Goal: Transaction & Acquisition: Book appointment/travel/reservation

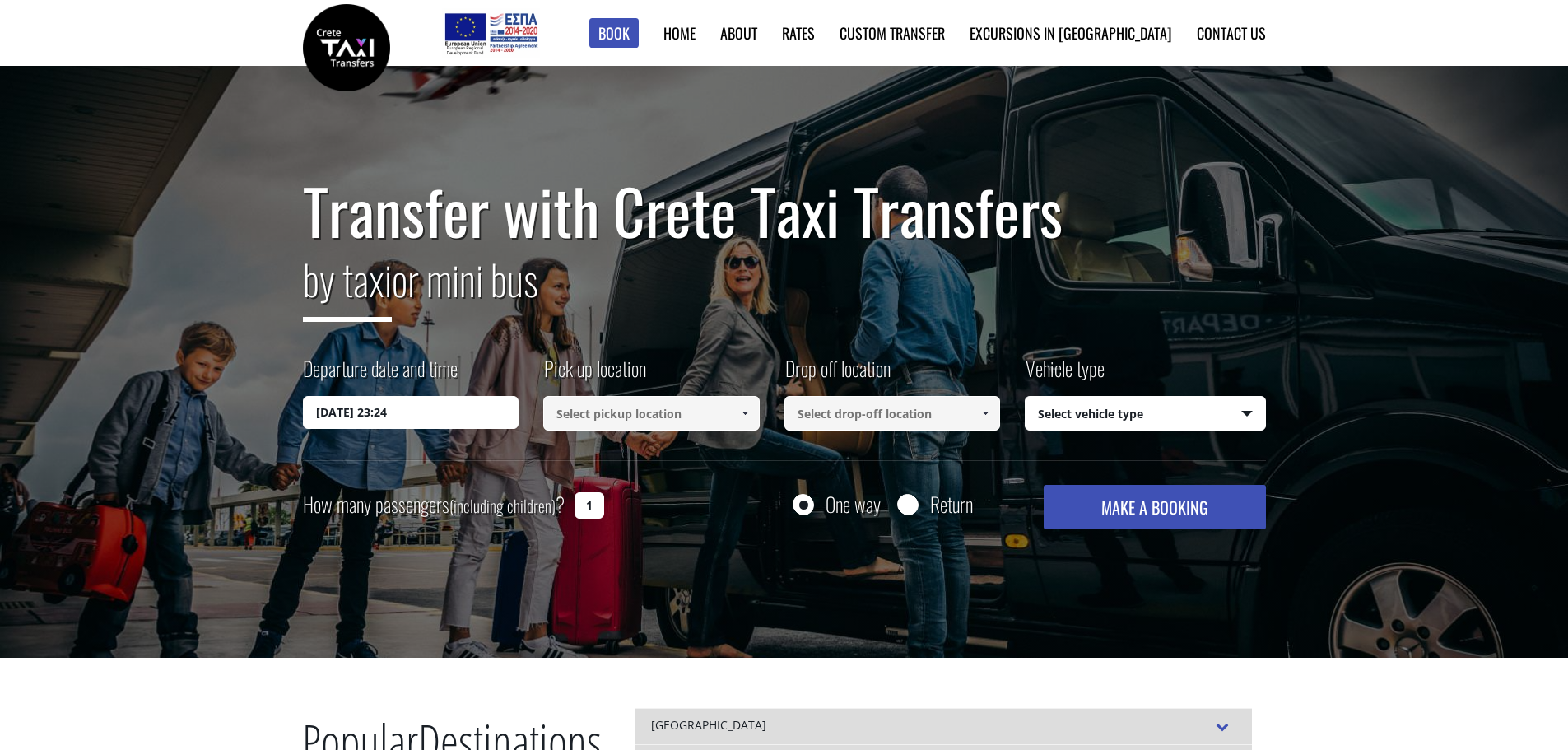
click at [443, 416] on input "18/08/2025 23:24" at bounding box center [410, 412] width 216 height 33
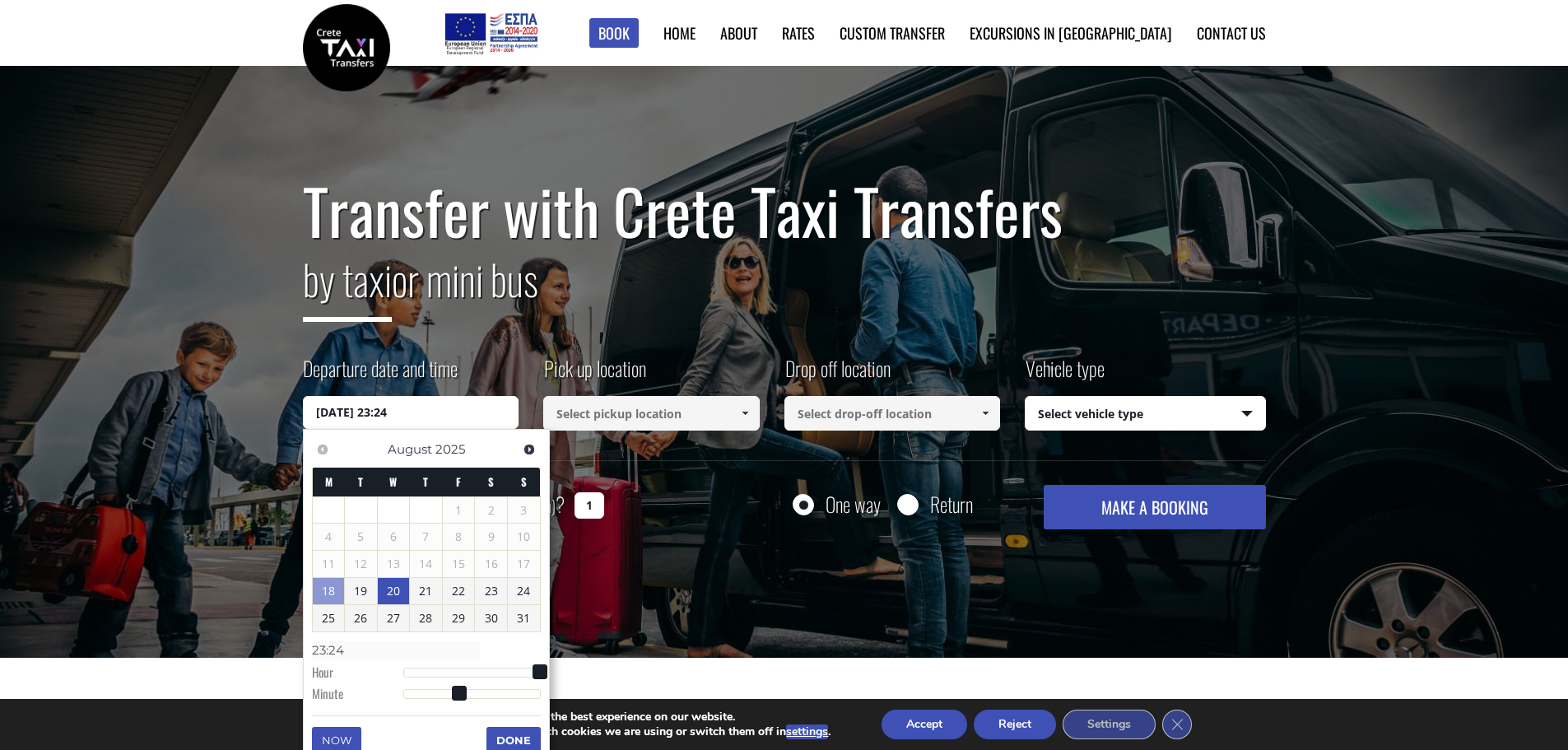
click at [394, 593] on link "20" at bounding box center [393, 591] width 32 height 27
type input "20/08/2025 00:00"
click at [391, 413] on input "20/08/2025 00:00" at bounding box center [410, 412] width 216 height 33
click at [631, 412] on input at bounding box center [650, 413] width 216 height 34
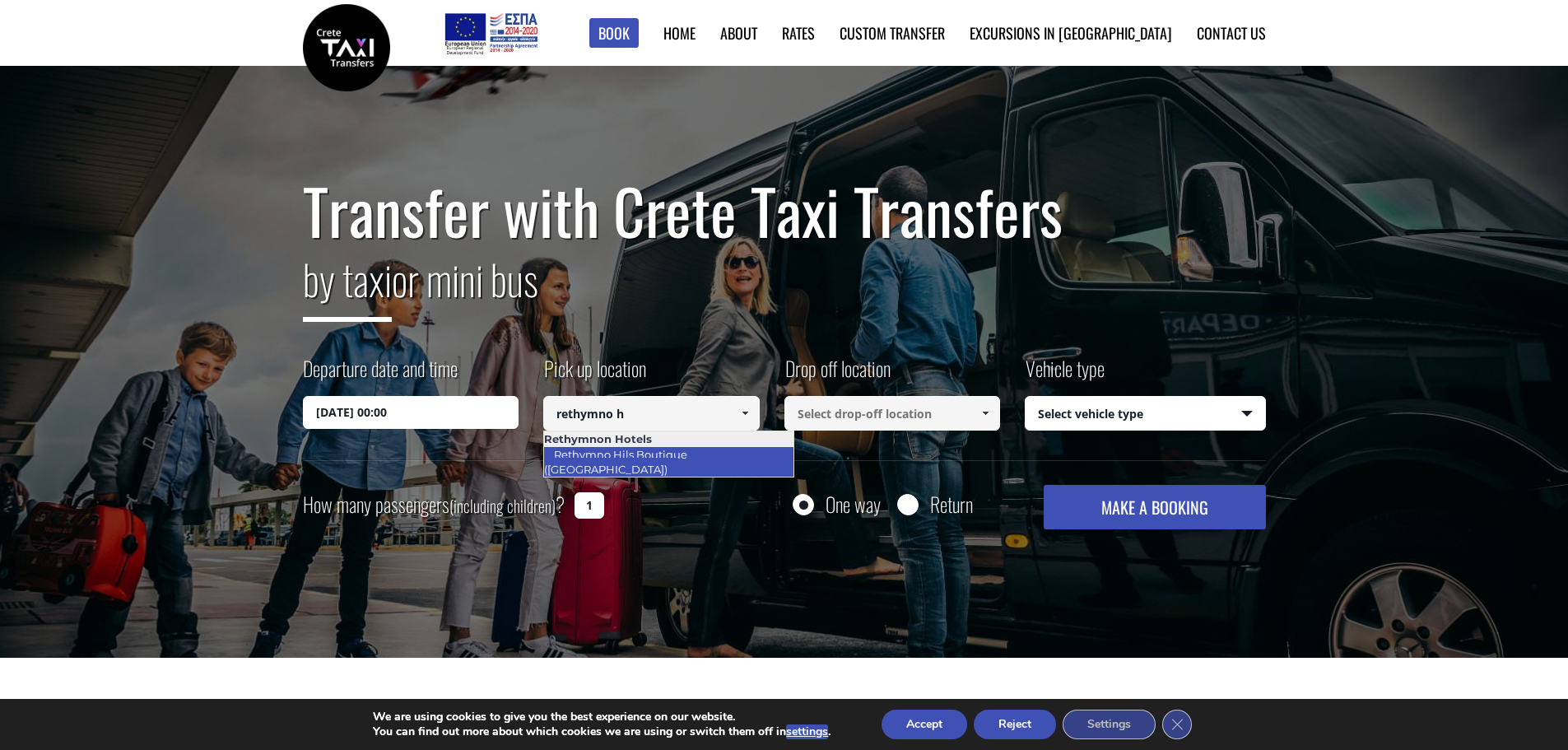
click at [670, 457] on link "Rethymno Hils Boutique ([GEOGRAPHIC_DATA])" at bounding box center [614, 462] width 144 height 38
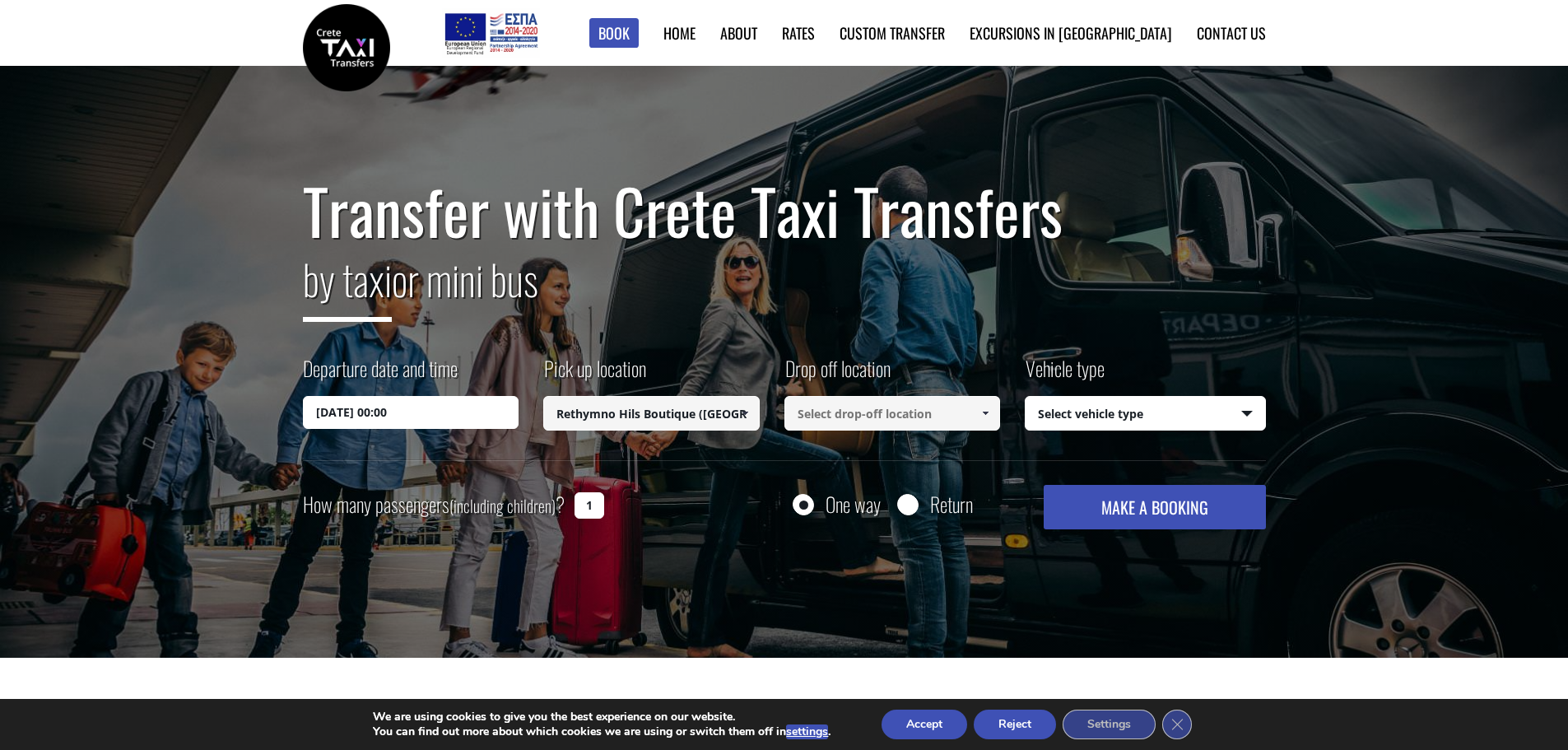
type input "Rethymno Hils Boutique ([GEOGRAPHIC_DATA])"
click at [884, 416] on input at bounding box center [892, 413] width 216 height 34
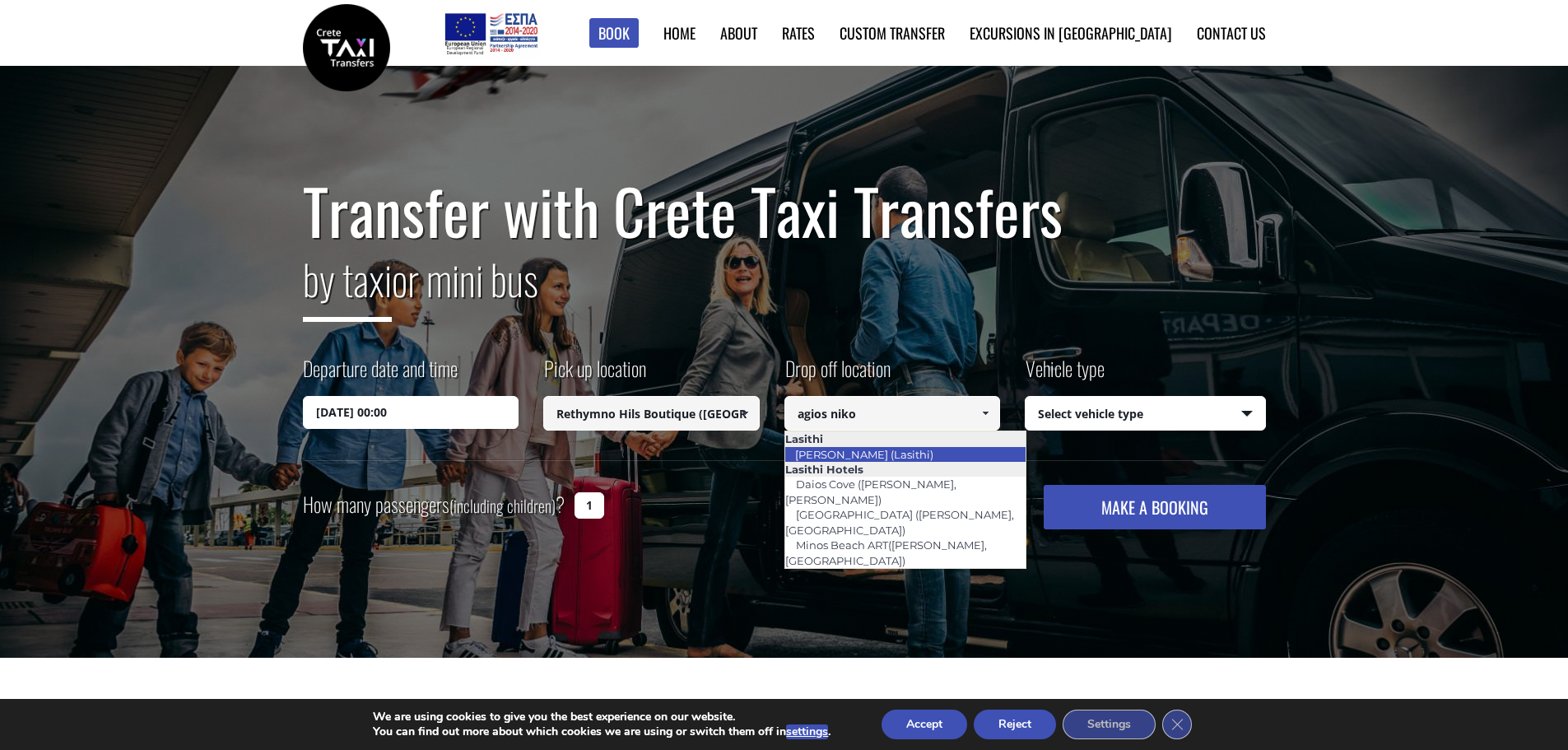
click at [902, 454] on link "[PERSON_NAME] (Lasithi)" at bounding box center [863, 454] width 159 height 23
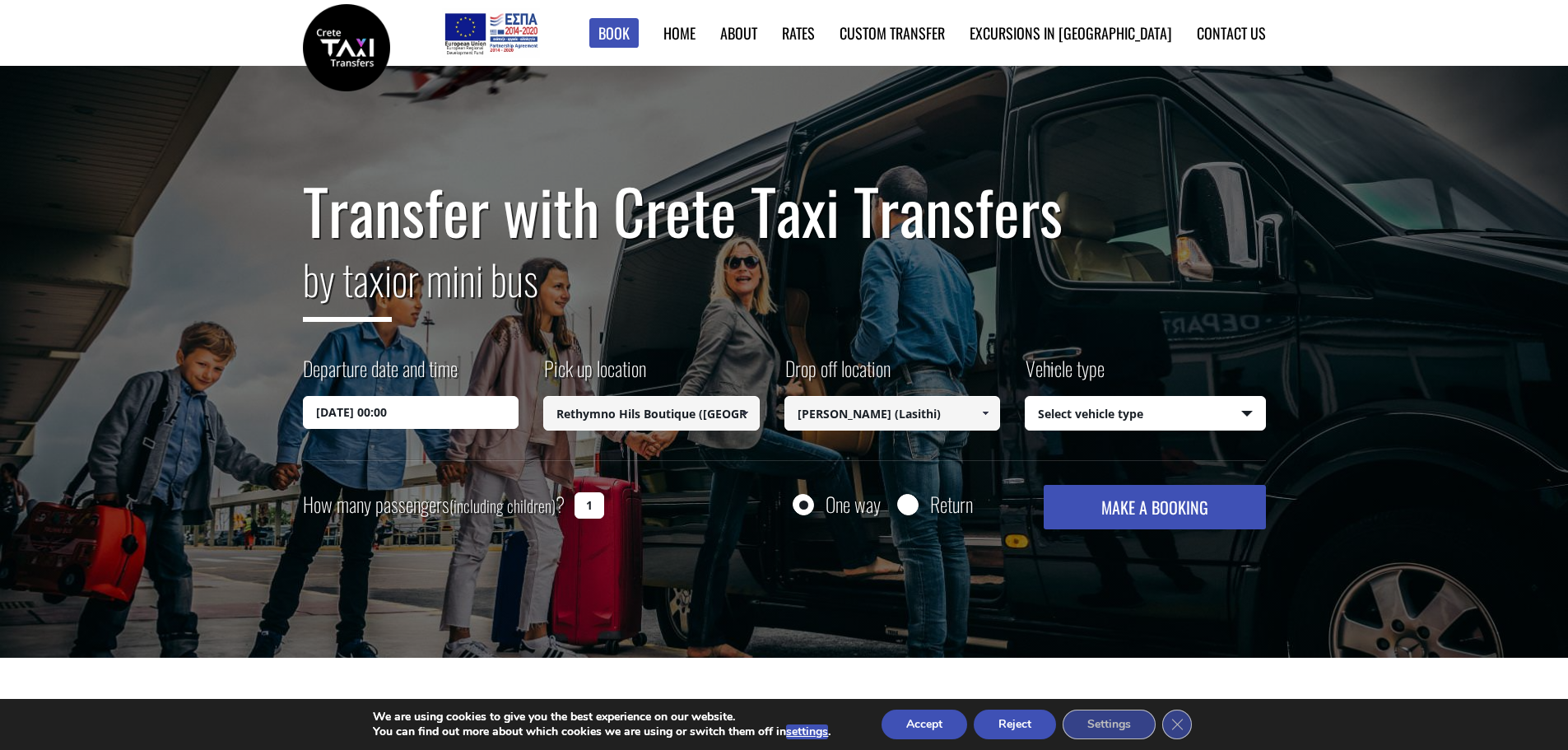
type input "[PERSON_NAME] (Lasithi)"
click at [1147, 414] on select "Select vehicle type Taxi (4 passengers) Mercedes E Class Mini Van (7 passengers…" at bounding box center [1145, 414] width 240 height 34
select select "541"
click at [1025, 397] on select "Select vehicle type Taxi (4 passengers) Mercedes E Class Mini Van (7 passengers…" at bounding box center [1145, 414] width 240 height 34
click at [1179, 504] on button "MAKE A BOOKING" at bounding box center [1154, 508] width 221 height 45
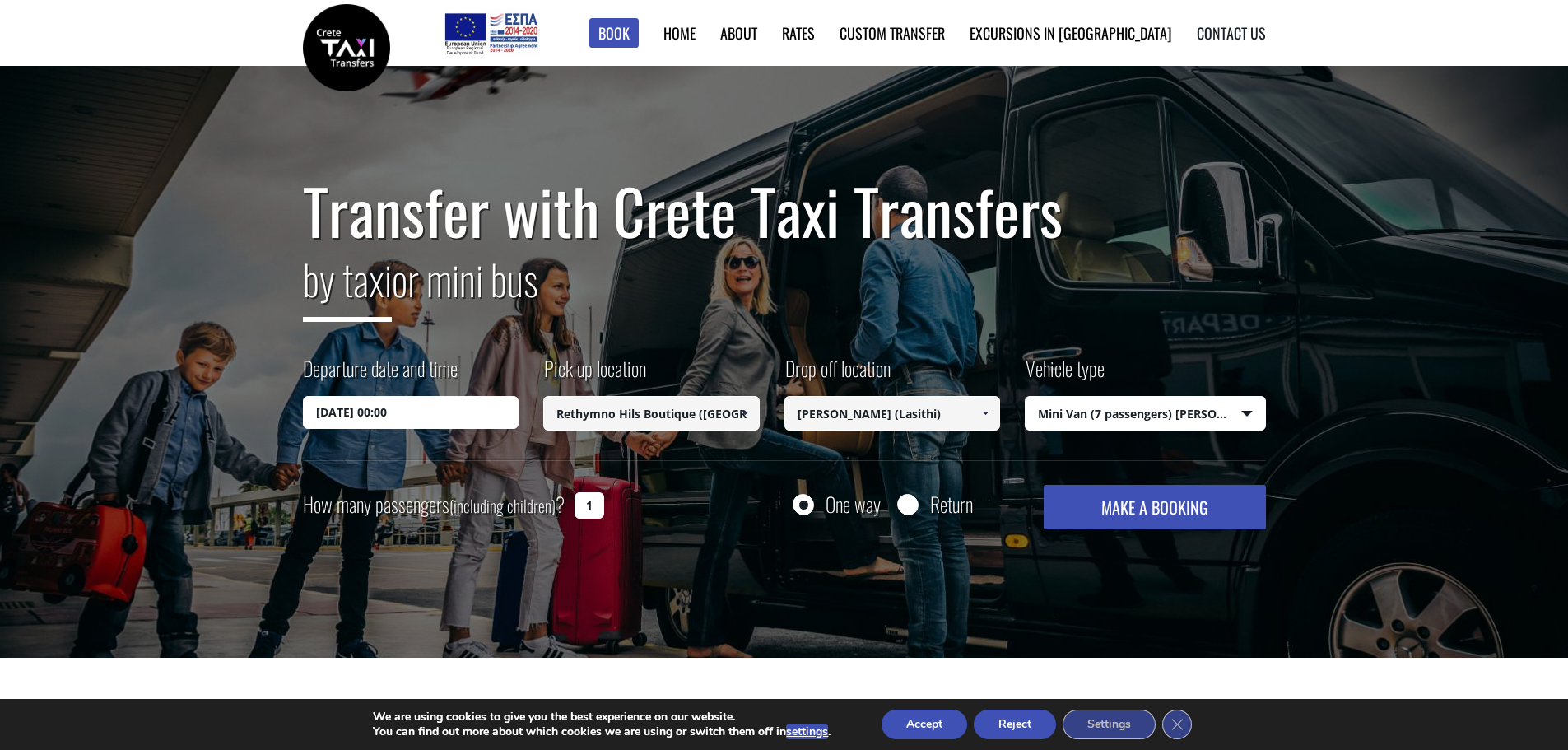
click at [1214, 33] on link "Contact us" at bounding box center [1231, 33] width 69 height 22
click at [922, 726] on button "Accept" at bounding box center [924, 724] width 85 height 29
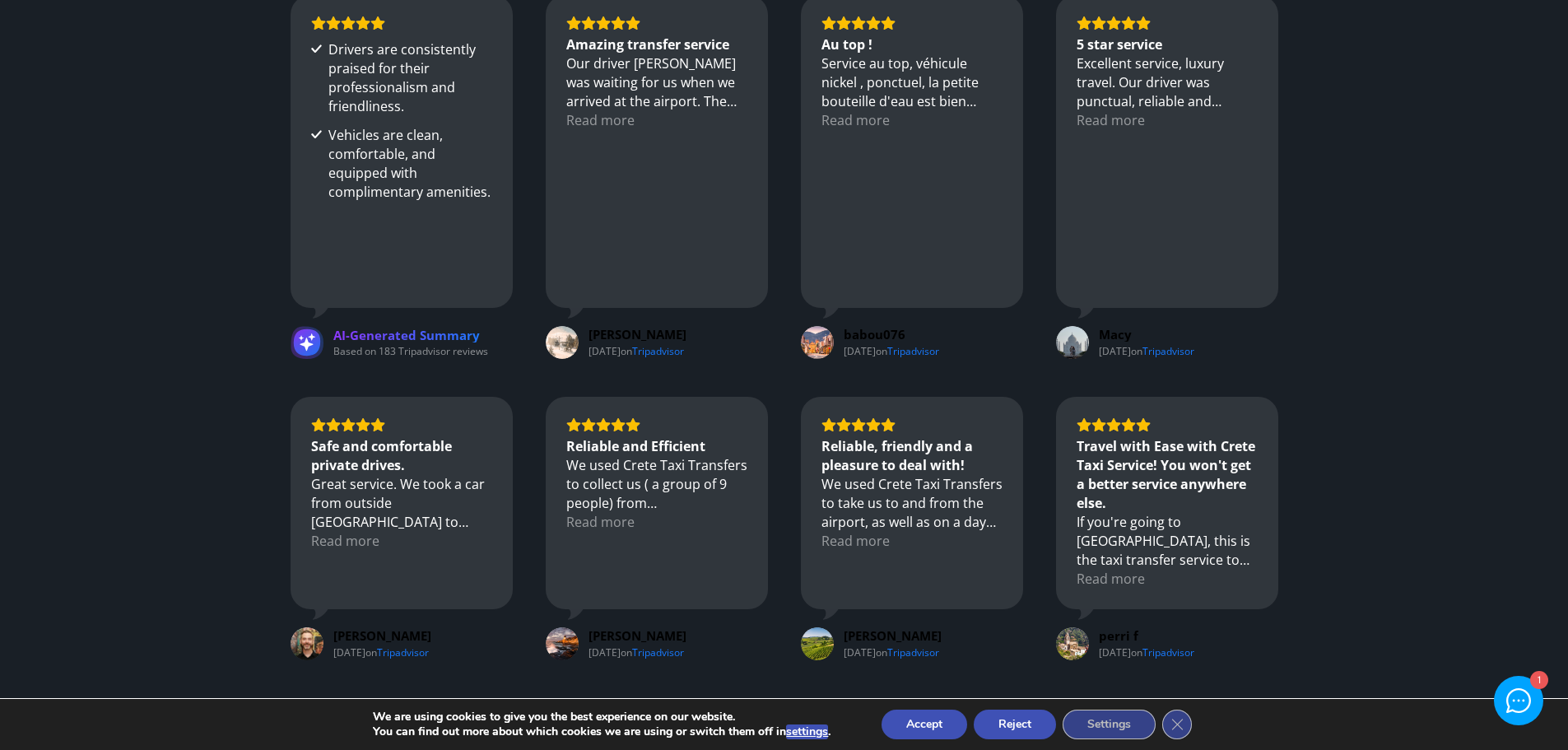
scroll to position [2053, 0]
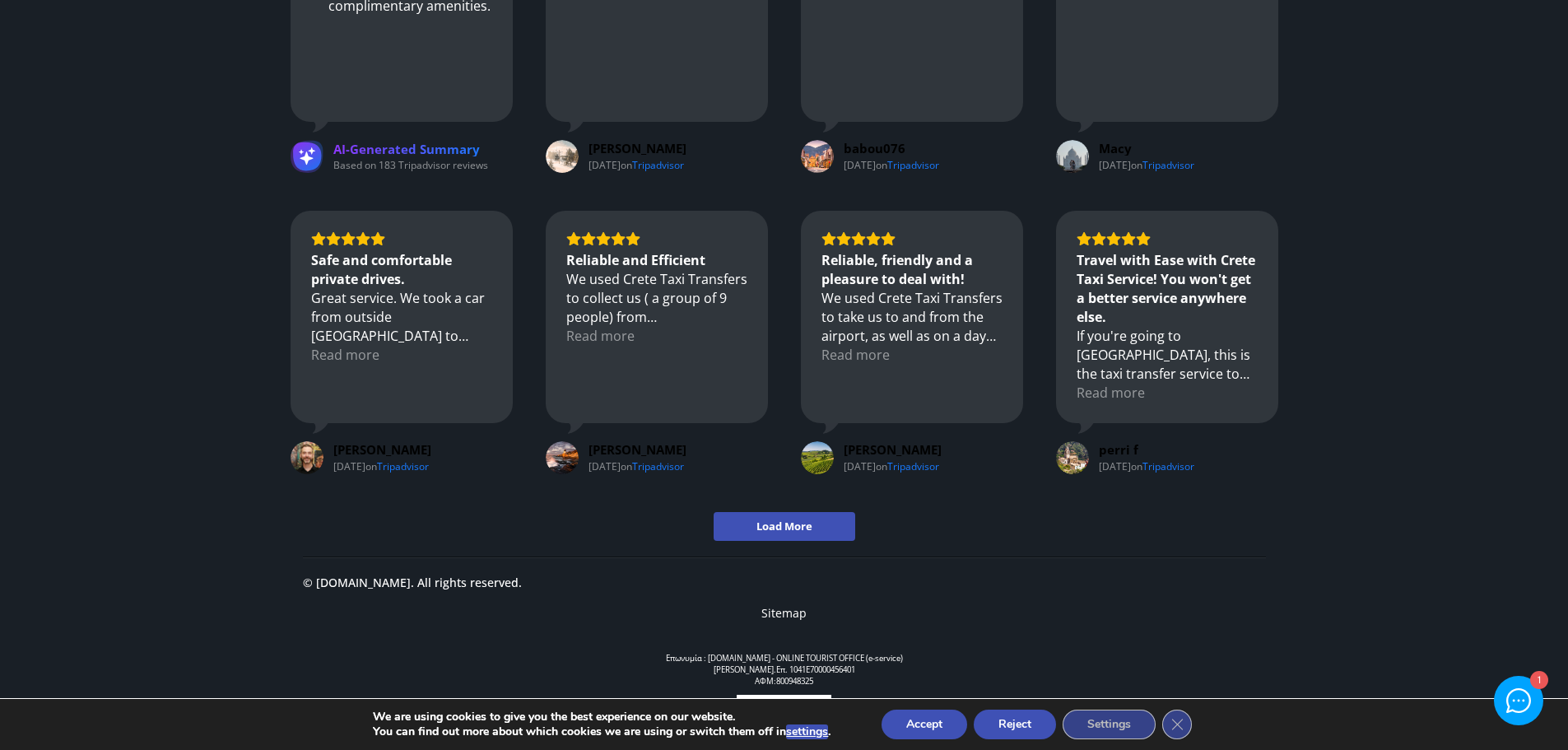
drag, startPoint x: 919, startPoint y: 719, endPoint x: 986, endPoint y: 718, distance: 67.0
click at [920, 722] on button "Accept" at bounding box center [924, 724] width 85 height 29
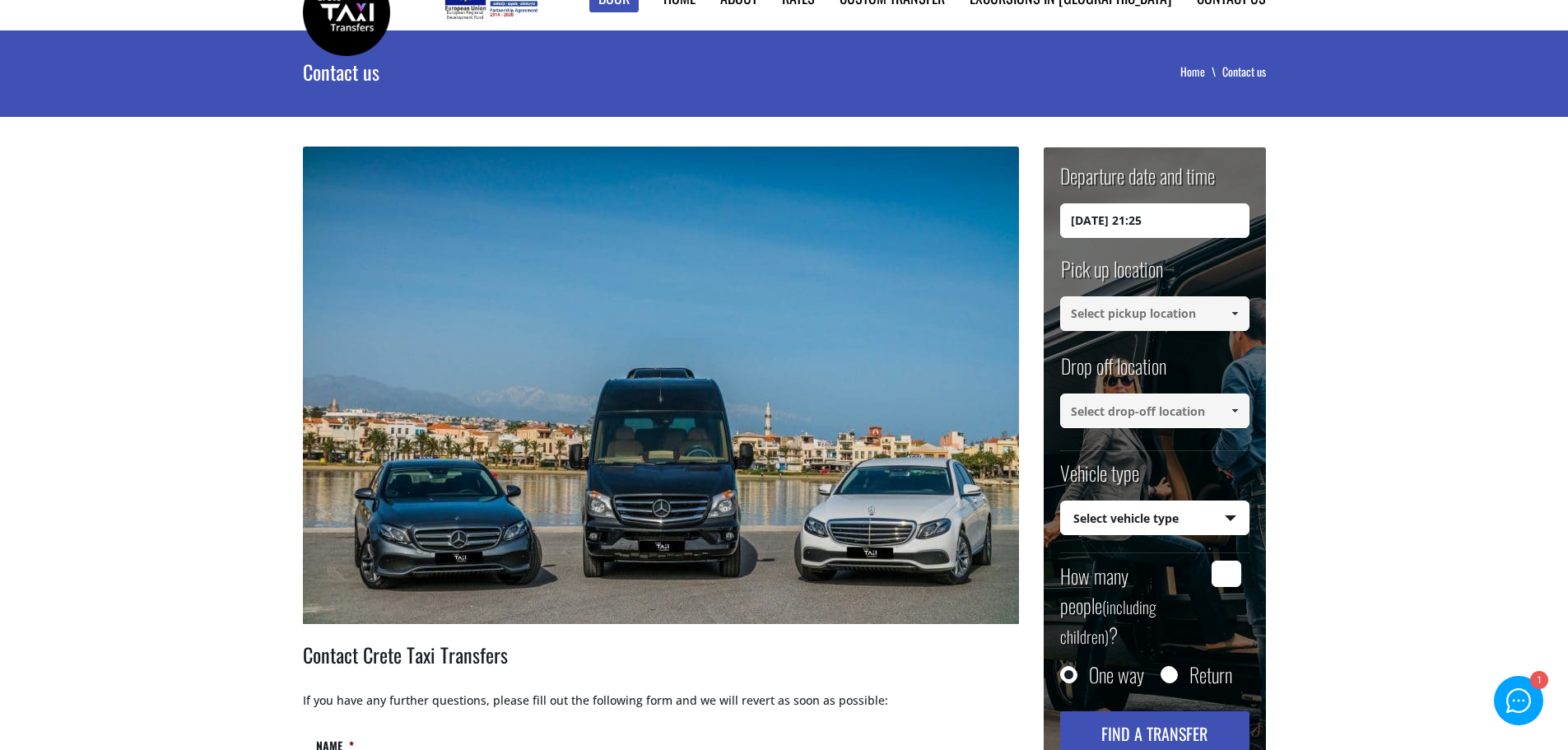
scroll to position [0, 0]
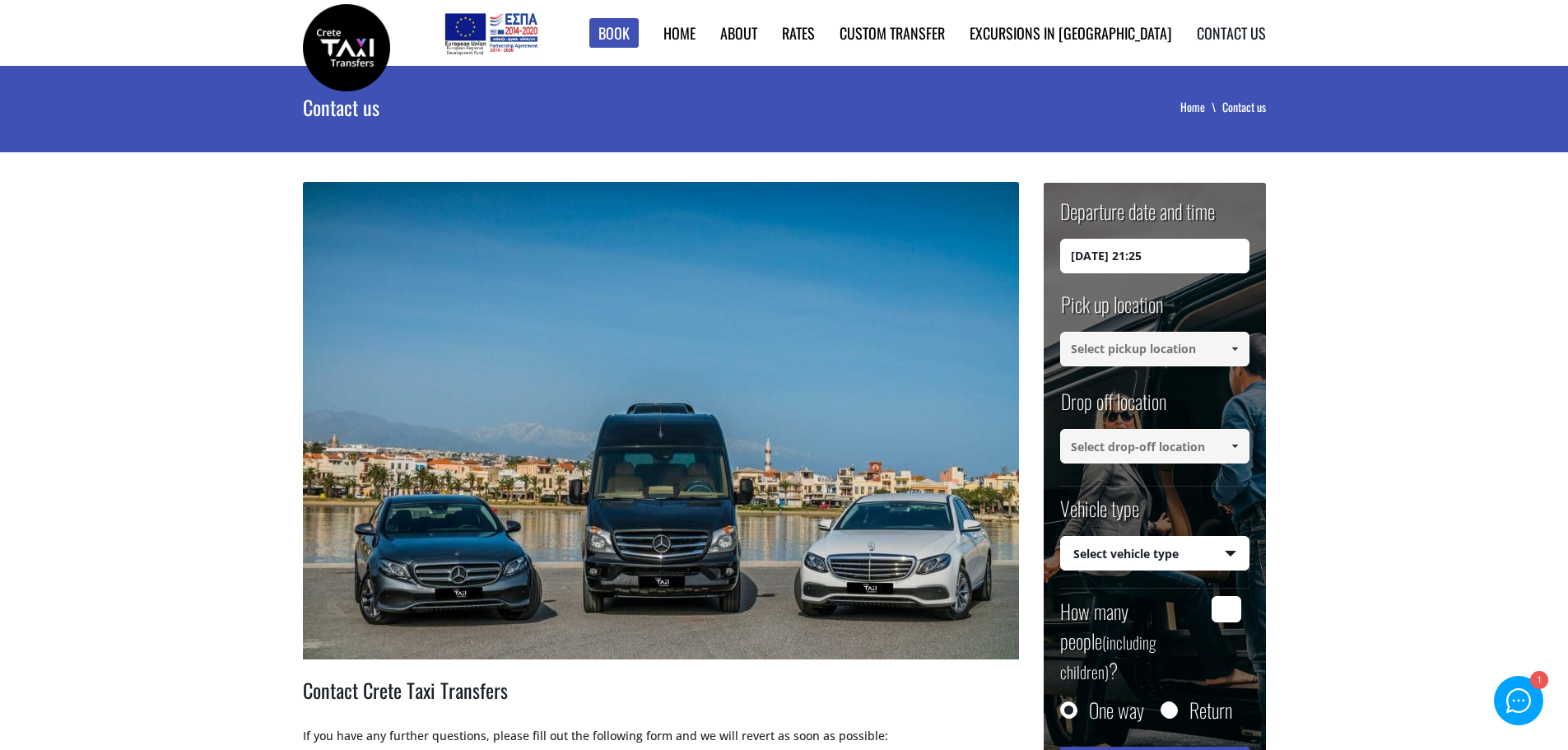
click at [1235, 28] on link "Contact us" at bounding box center [1231, 33] width 69 height 22
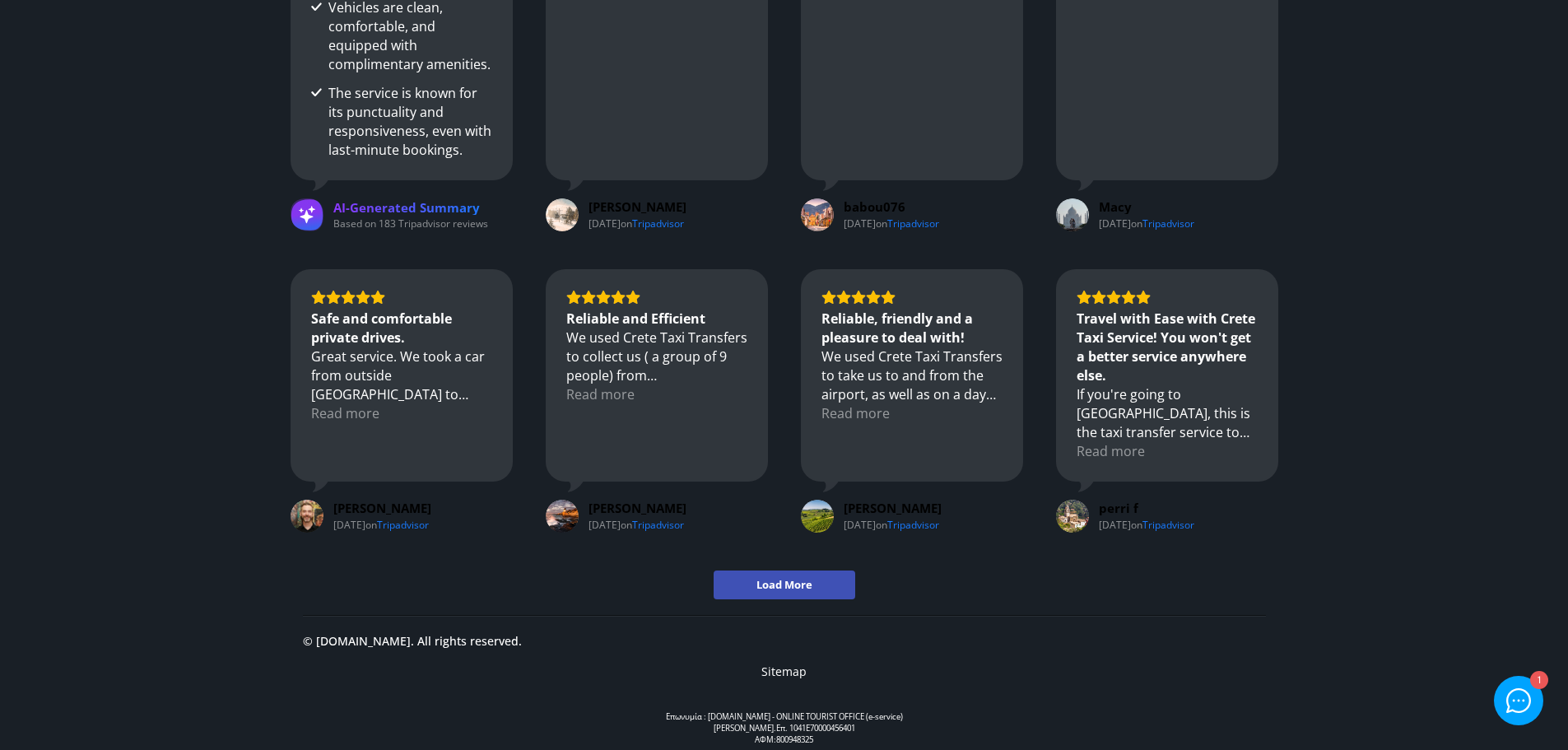
scroll to position [2053, 0]
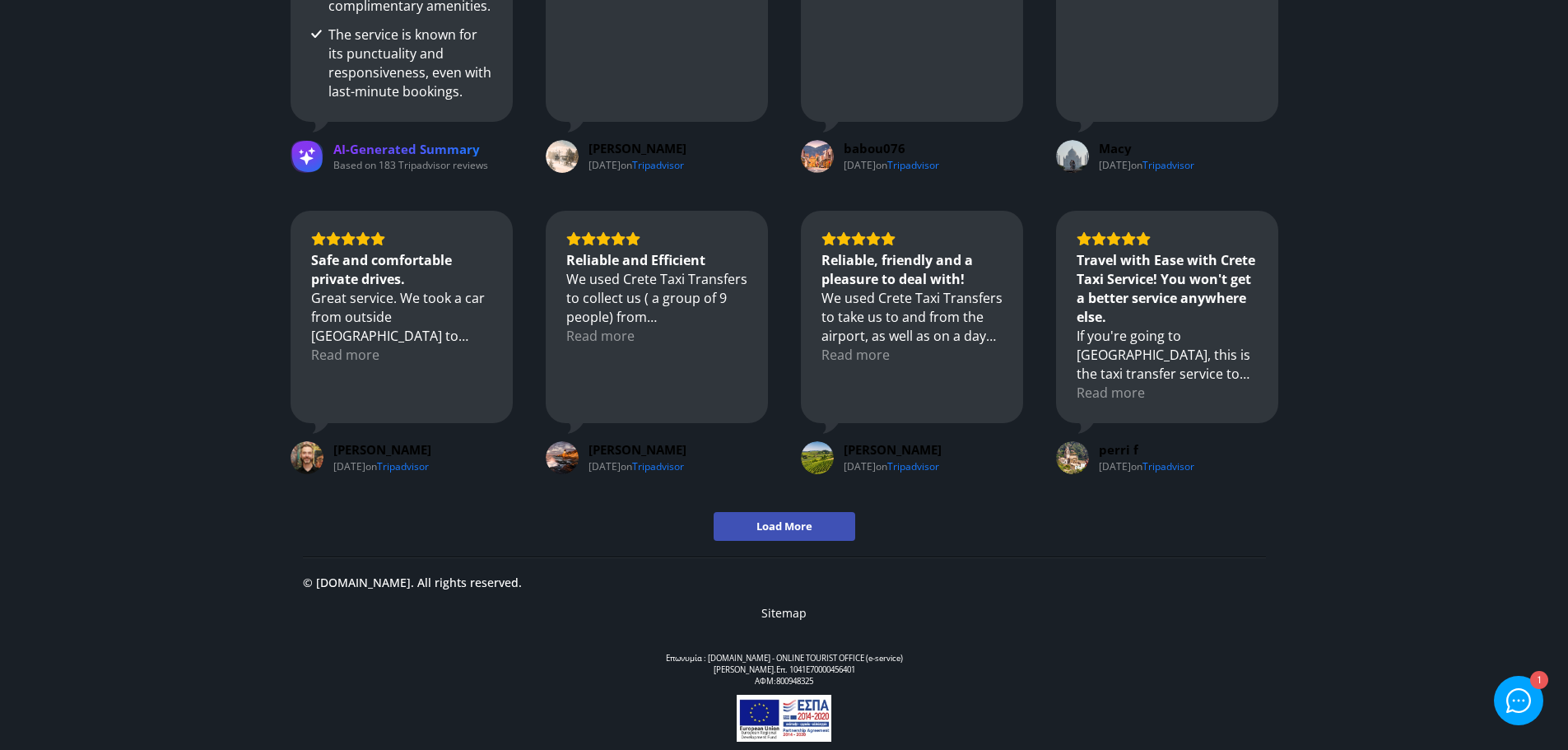
click at [1517, 691] on div at bounding box center [1518, 700] width 25 height 25
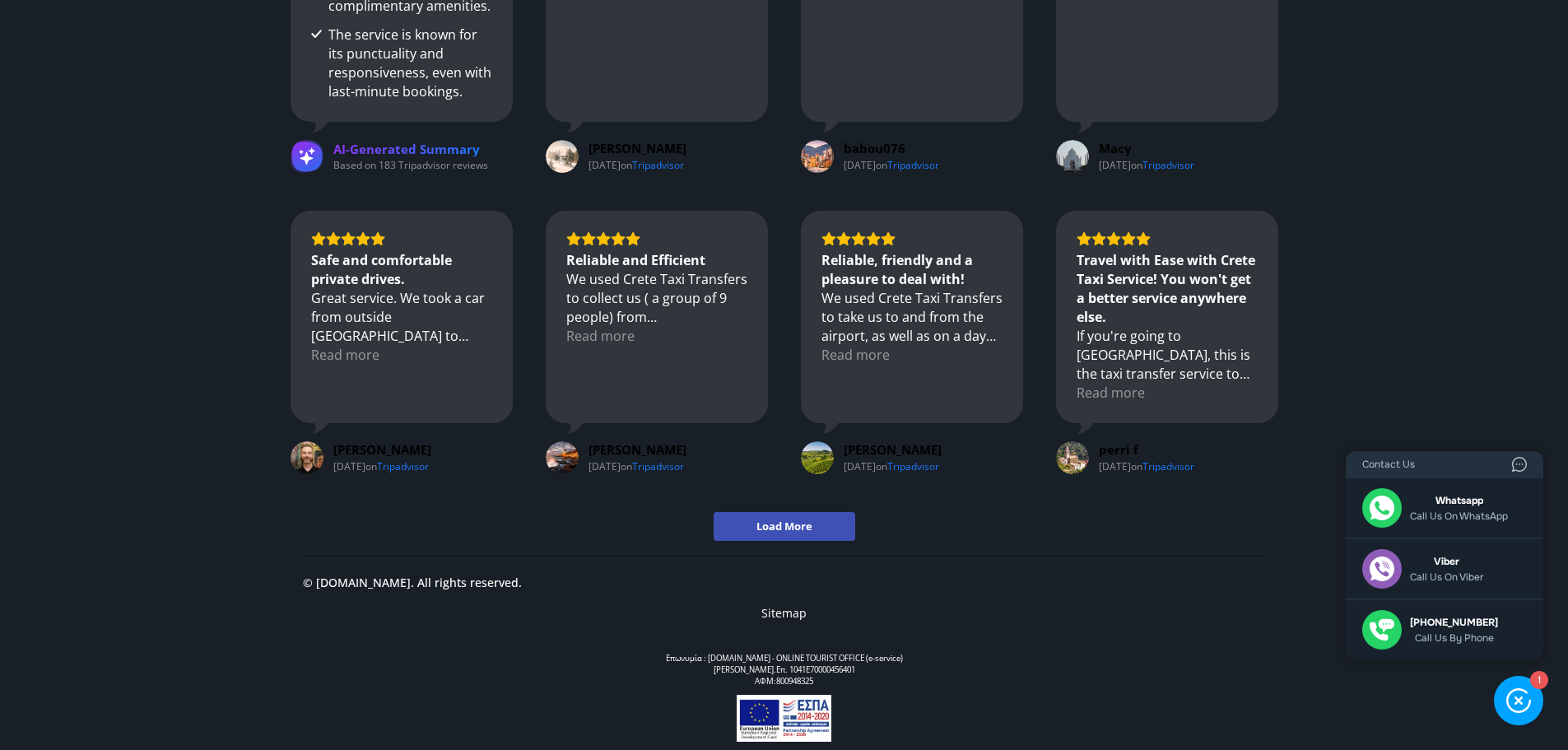
click at [1219, 653] on div "Επωνυμία : [DOMAIN_NAME] - ONLINE TOURIST OFFICE (e-service) [GEOGRAPHIC_DATA] …" at bounding box center [784, 669] width 963 height 34
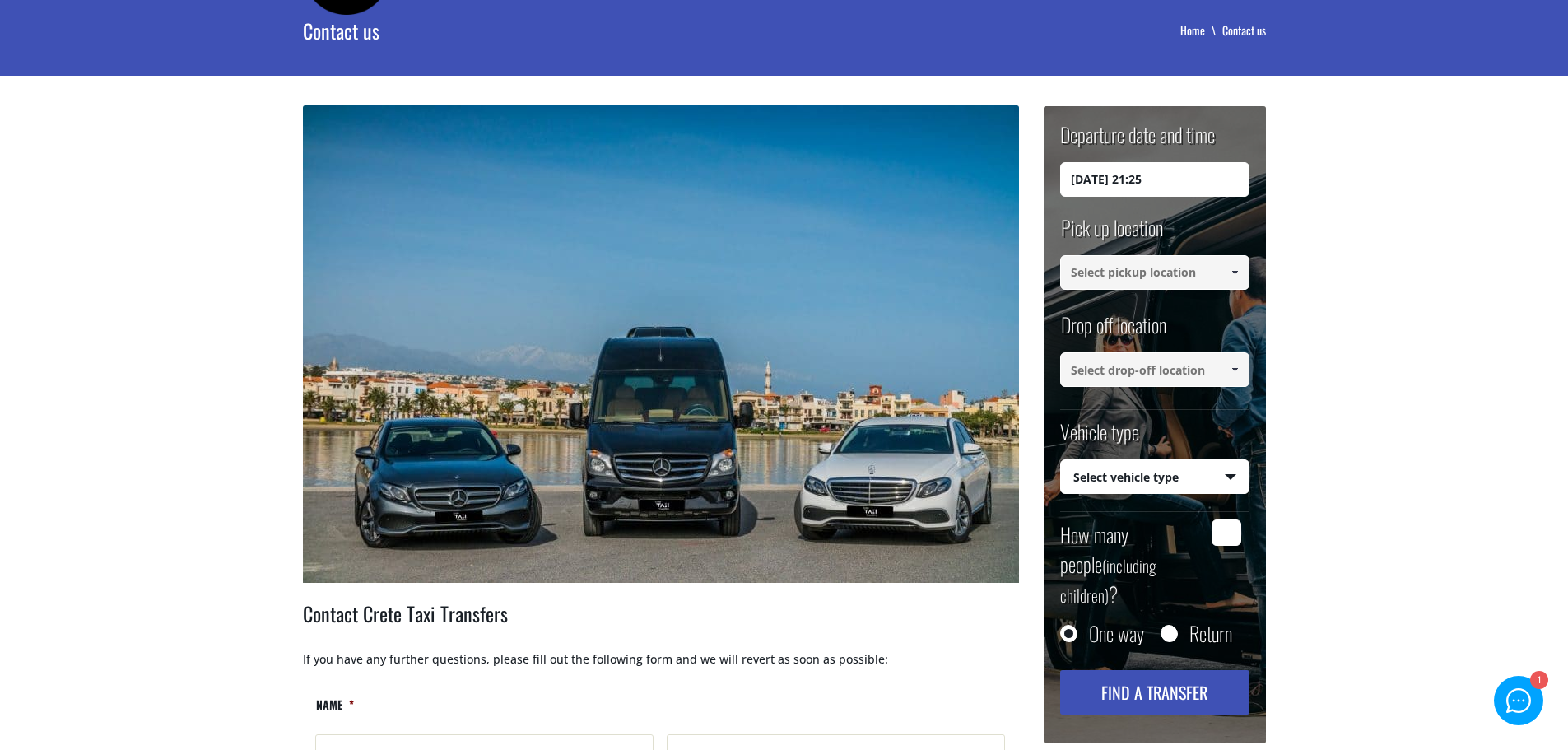
scroll to position [0, 0]
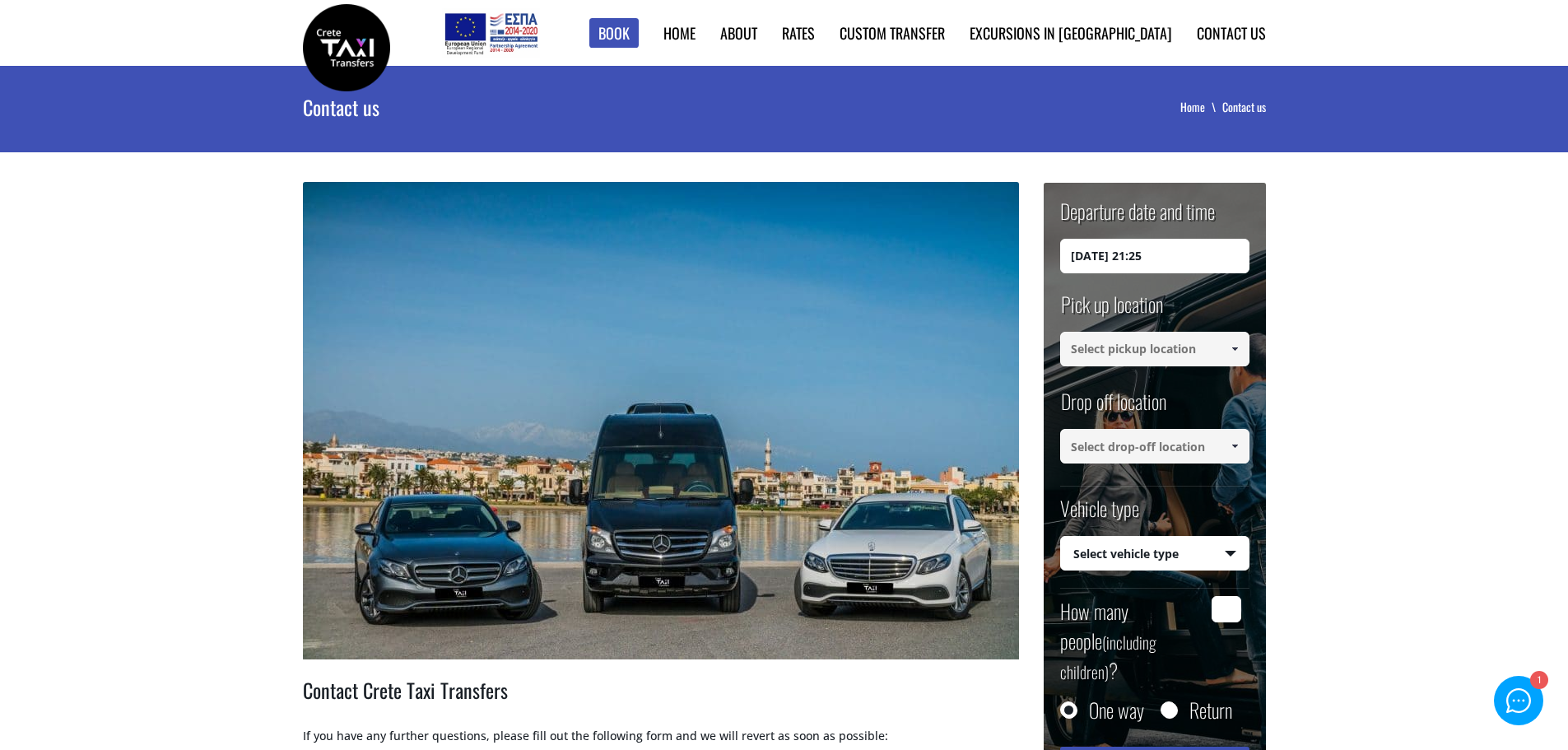
click at [1525, 689] on div at bounding box center [1518, 700] width 25 height 25
